Goal: Task Accomplishment & Management: Complete application form

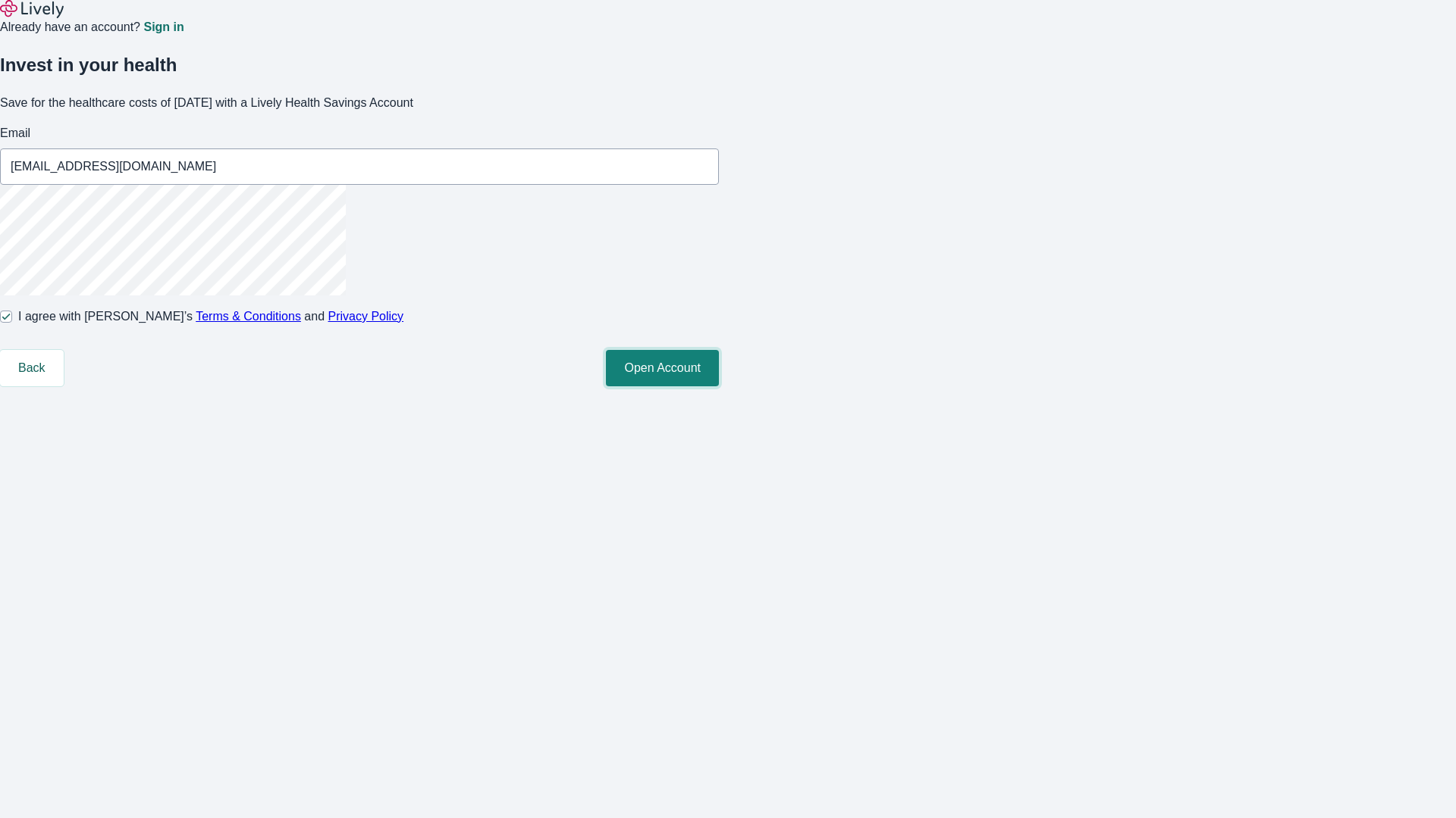
click at [719, 387] on button "Open Account" at bounding box center [663, 368] width 113 height 36
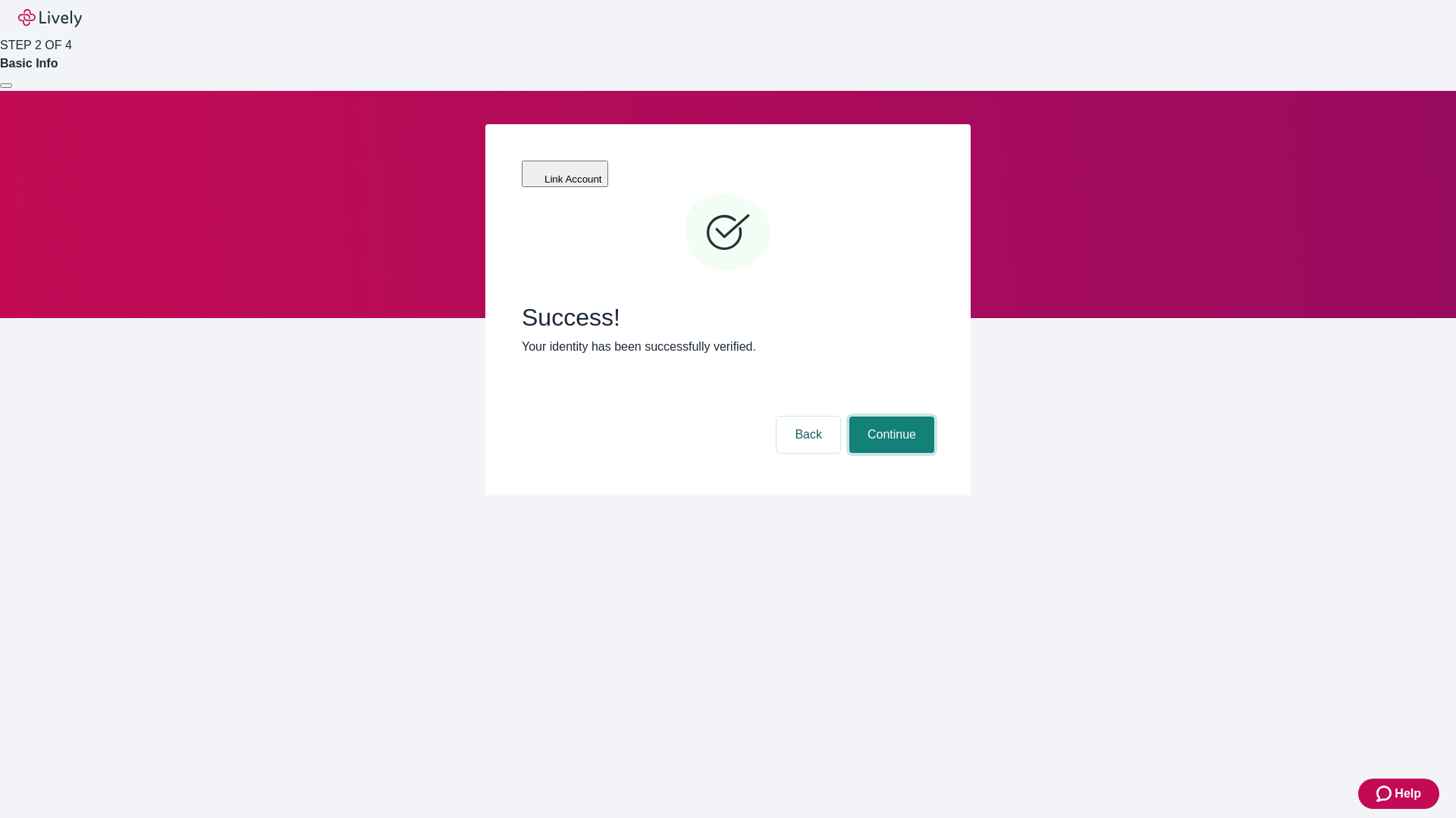
click at [890, 417] on button "Continue" at bounding box center [891, 434] width 85 height 36
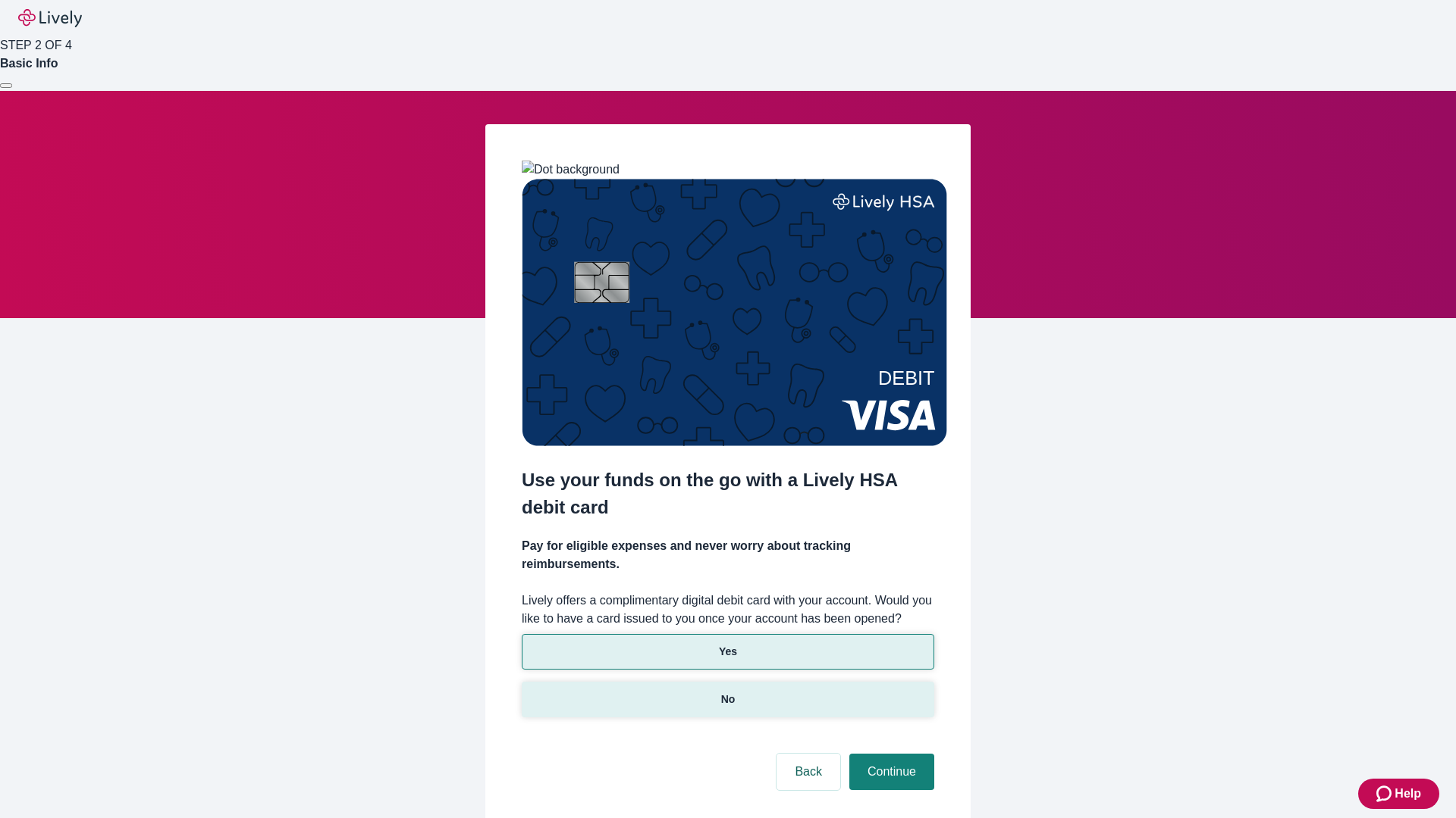
click at [727, 692] on p "No" at bounding box center [728, 700] width 15 height 16
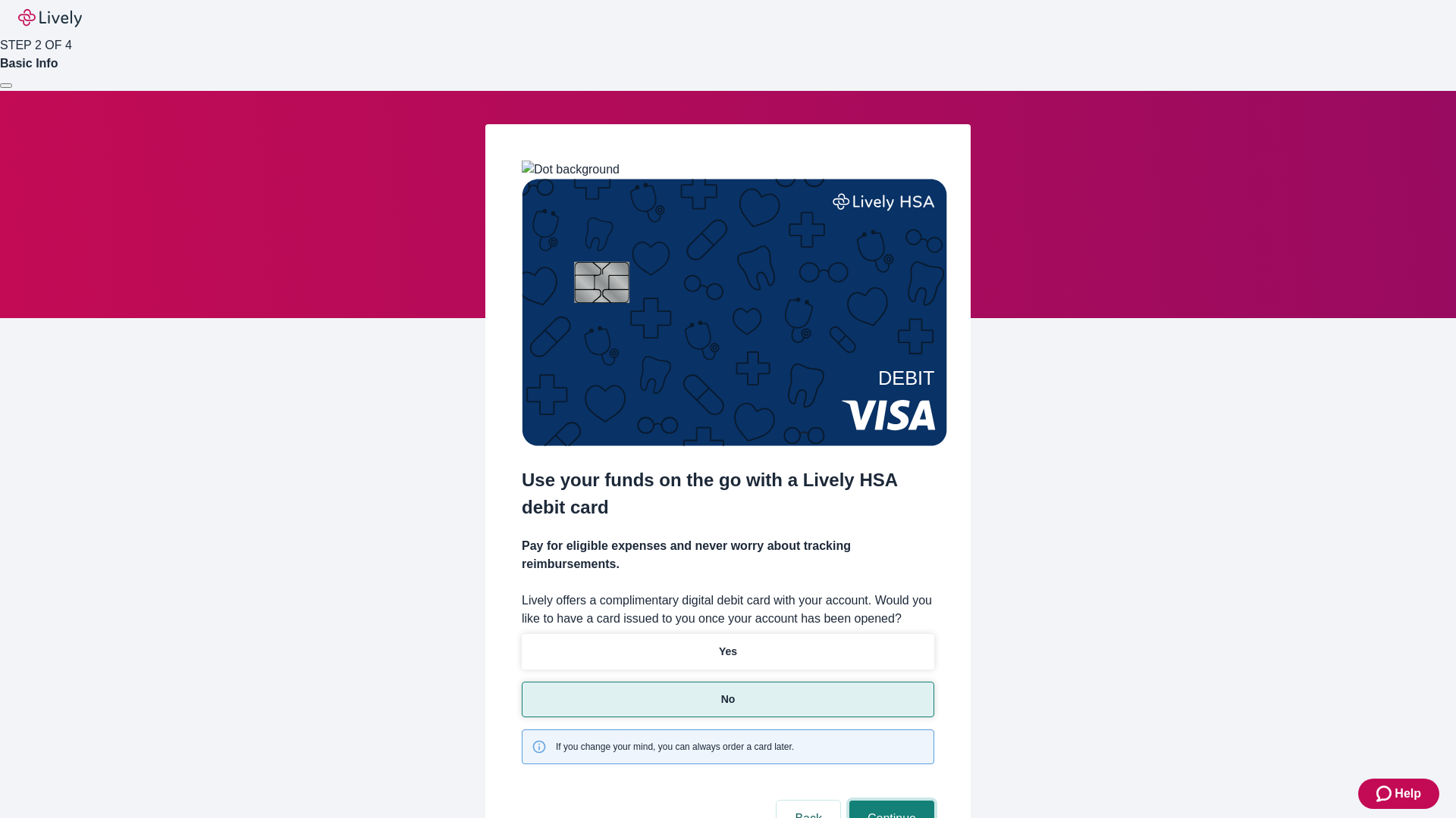
click at [890, 801] on button "Continue" at bounding box center [891, 819] width 85 height 36
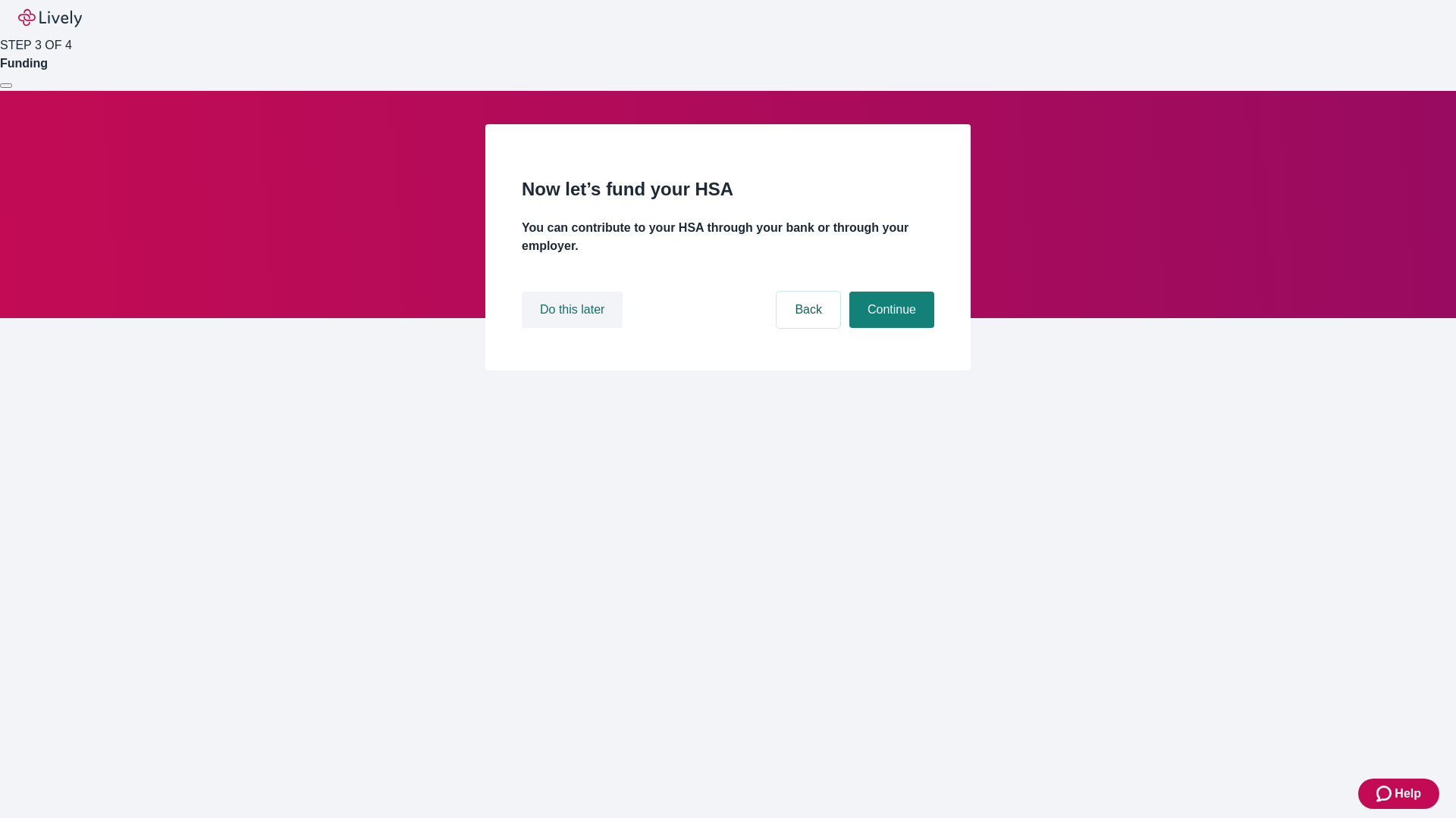
click at [574, 328] on button "Do this later" at bounding box center [572, 309] width 101 height 36
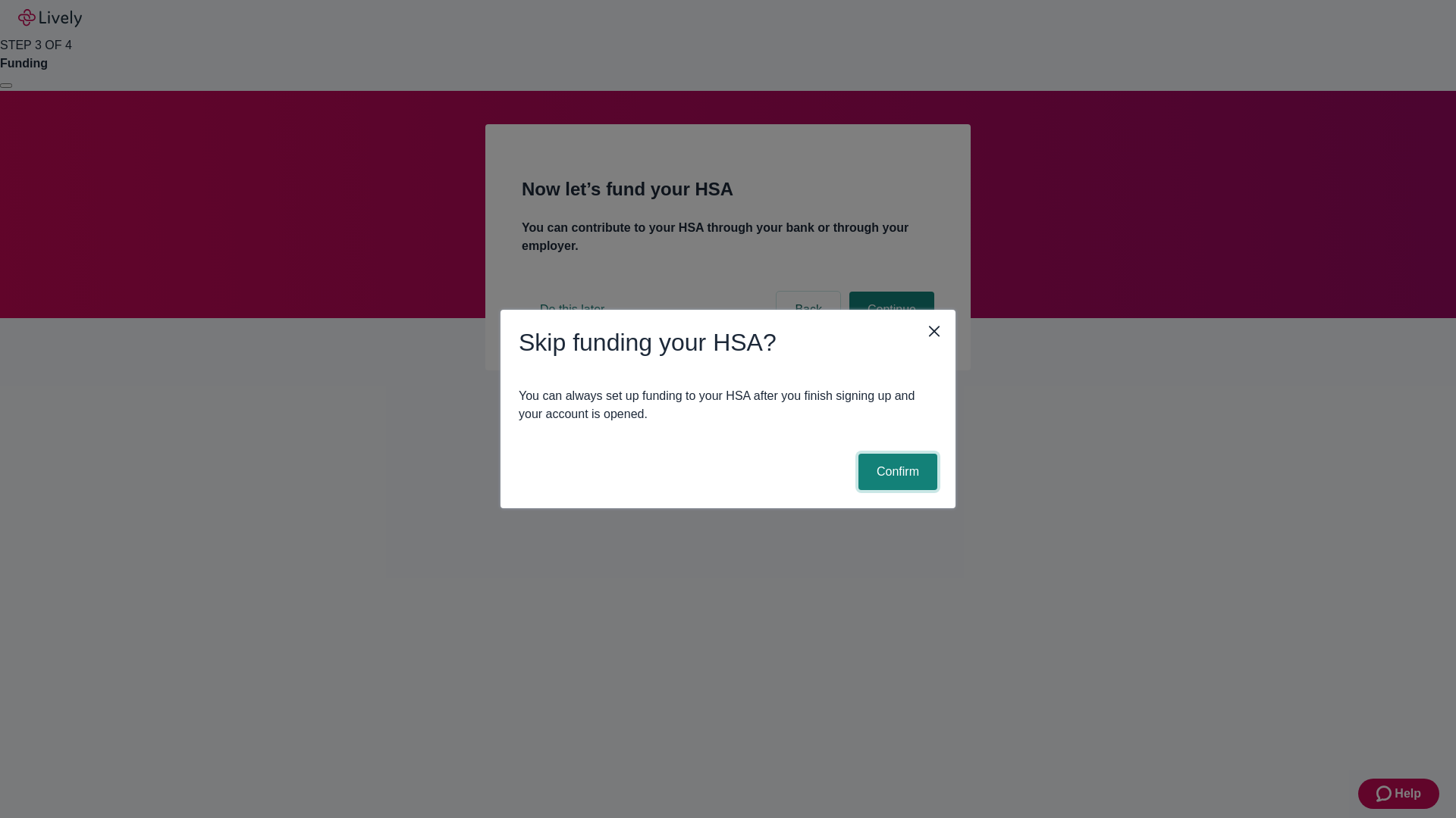
click at [895, 472] on button "Confirm" at bounding box center [898, 472] width 79 height 36
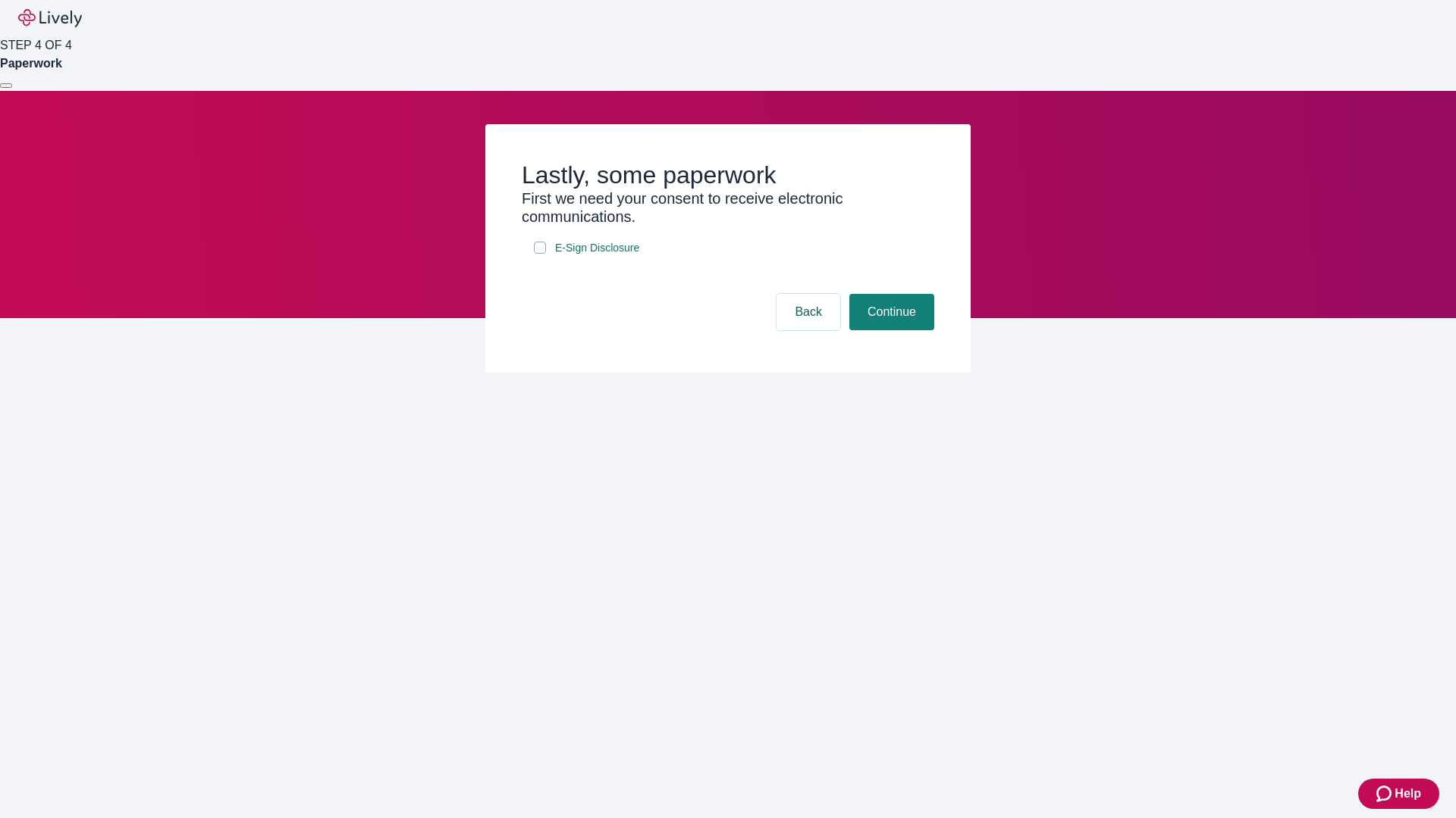
click at [540, 254] on input "E-Sign Disclosure" at bounding box center [540, 247] width 12 height 12
checkbox input "true"
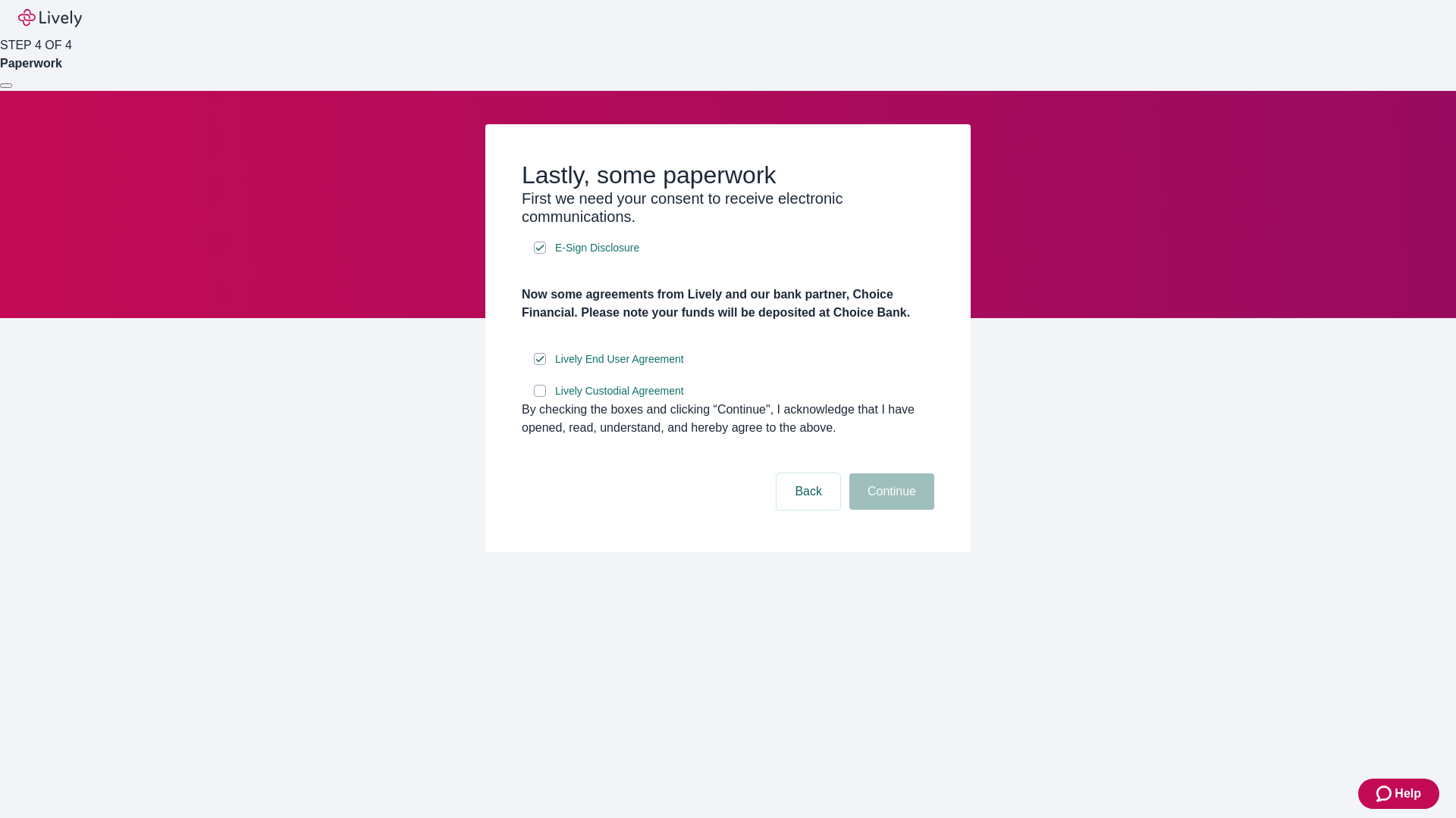
click at [540, 397] on input "Lively Custodial Agreement" at bounding box center [540, 391] width 12 height 12
checkbox input "true"
click at [890, 510] on button "Continue" at bounding box center [891, 491] width 85 height 36
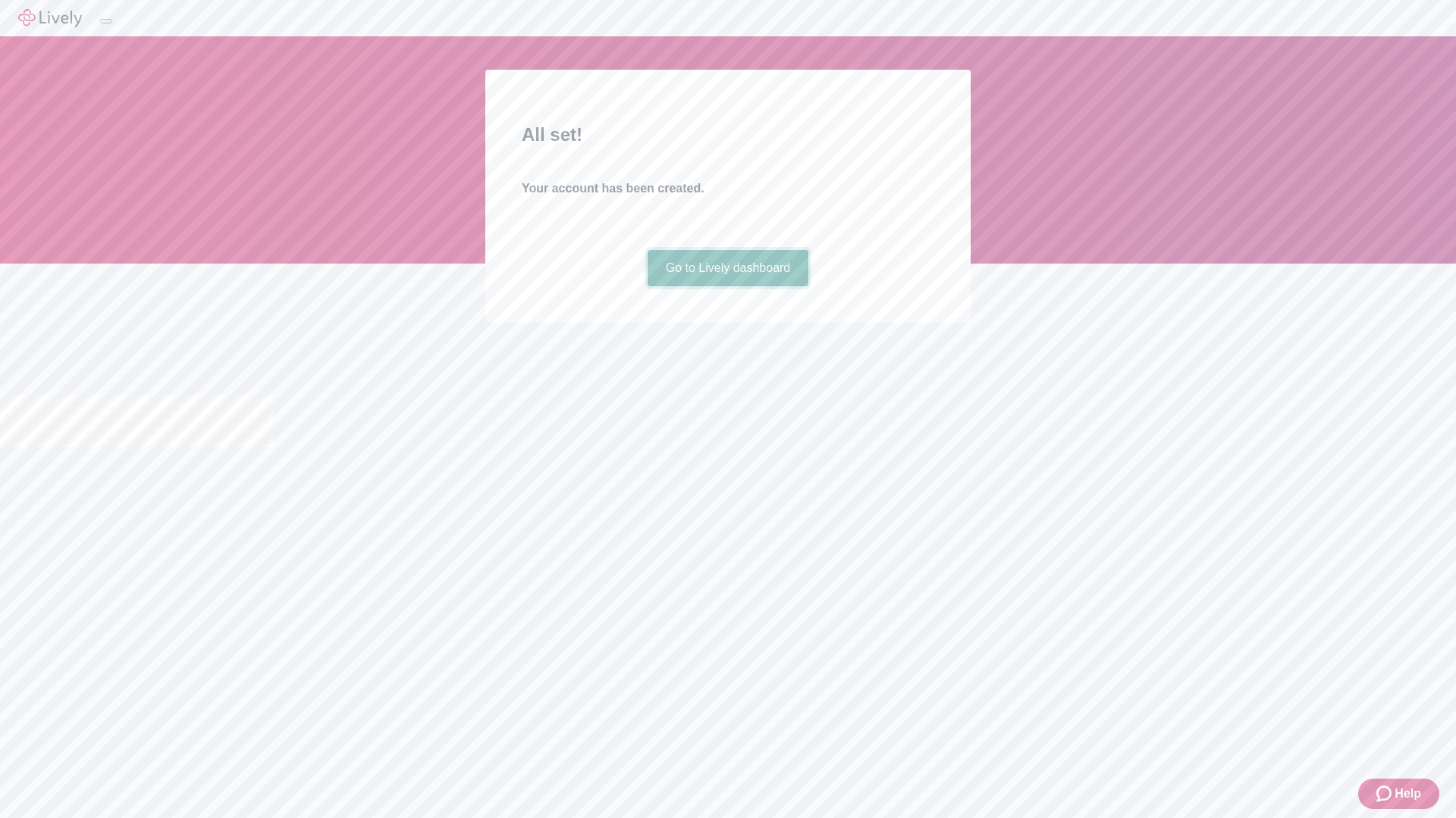
click at [727, 287] on link "Go to Lively dashboard" at bounding box center [728, 268] width 162 height 36
